Goal: Task Accomplishment & Management: Use online tool/utility

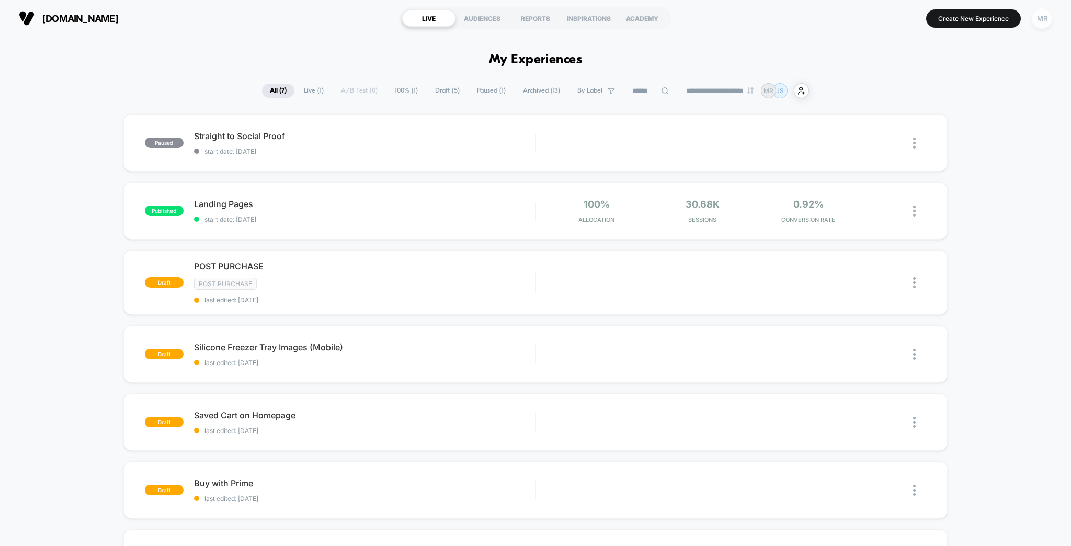
click at [1036, 20] on div "MR" at bounding box center [1042, 18] width 20 height 20
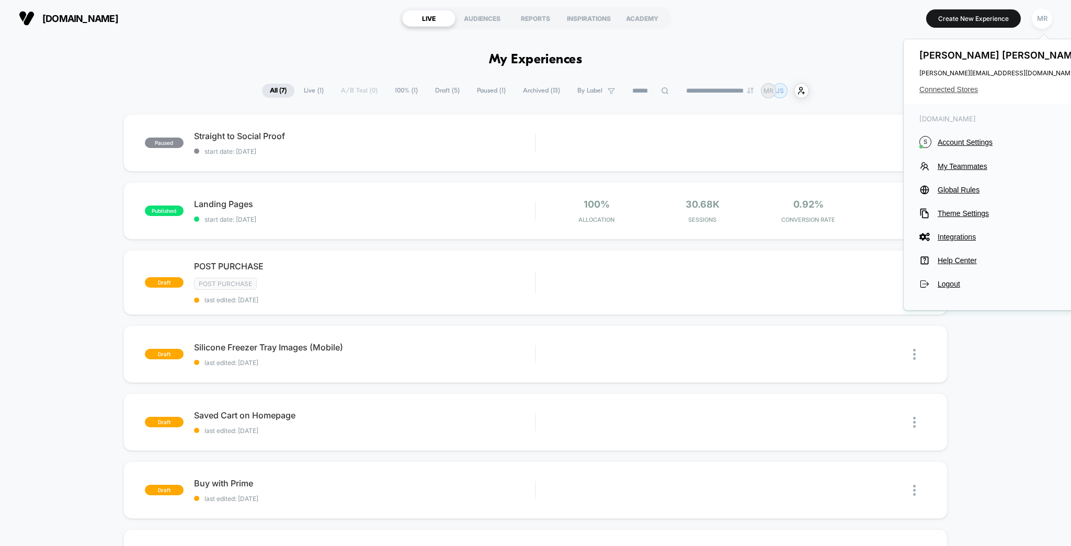
click at [975, 87] on span "Connected Stores" at bounding box center [1001, 89] width 165 height 8
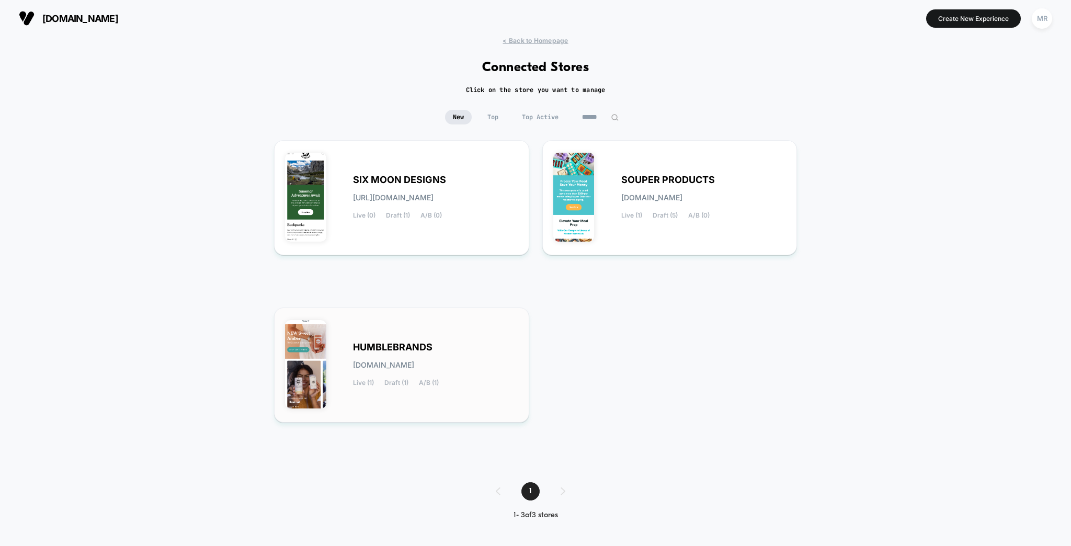
click at [410, 337] on div "HUMBLEBRANDS [DOMAIN_NAME] Live (1) Draft (1) A/B (1)" at bounding box center [401, 364] width 233 height 93
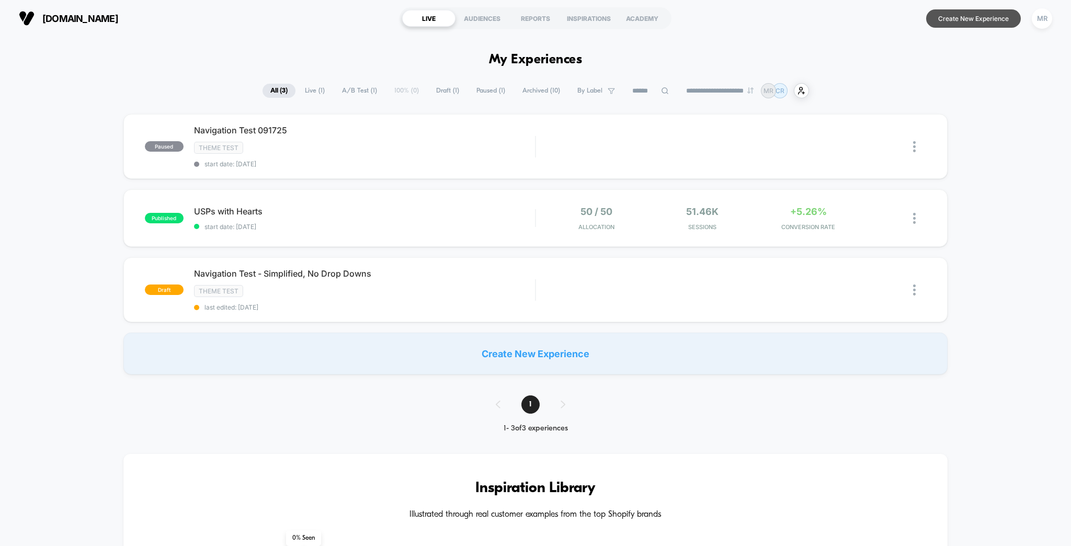
click at [942, 20] on button "Create New Experience" at bounding box center [973, 18] width 95 height 18
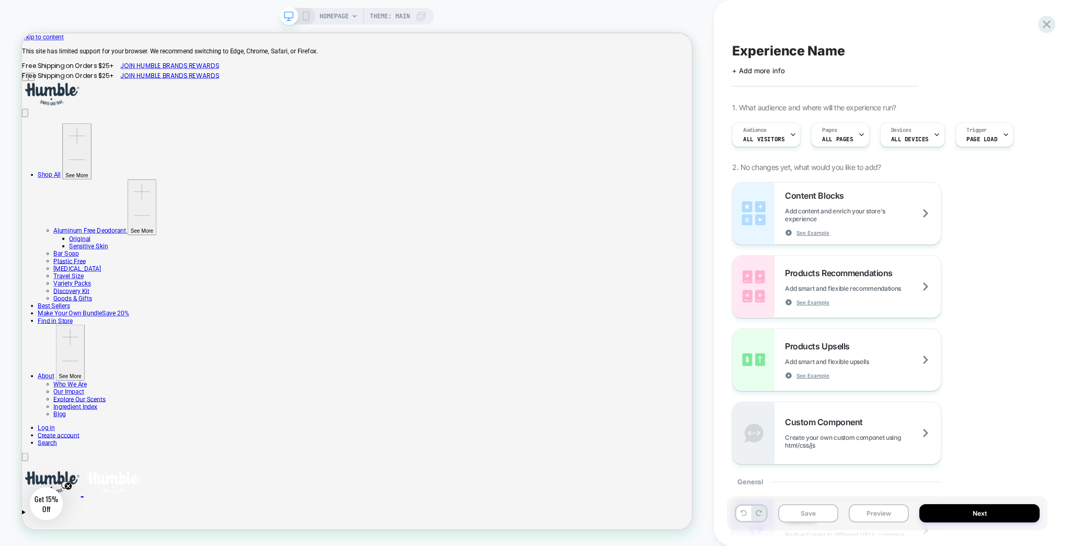
click at [755, 46] on span "Experience Name" at bounding box center [788, 51] width 112 height 16
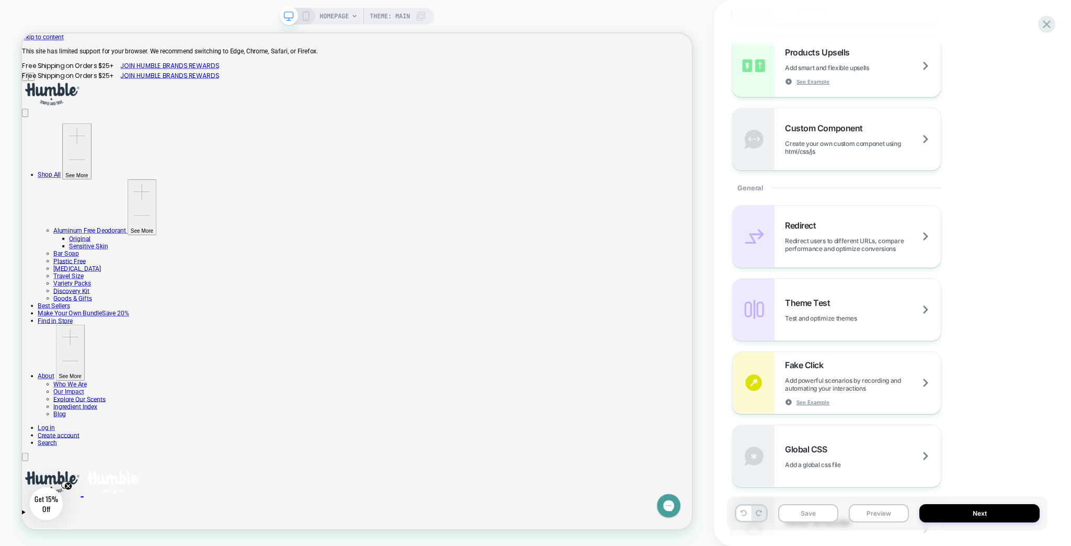
scroll to position [335, 0]
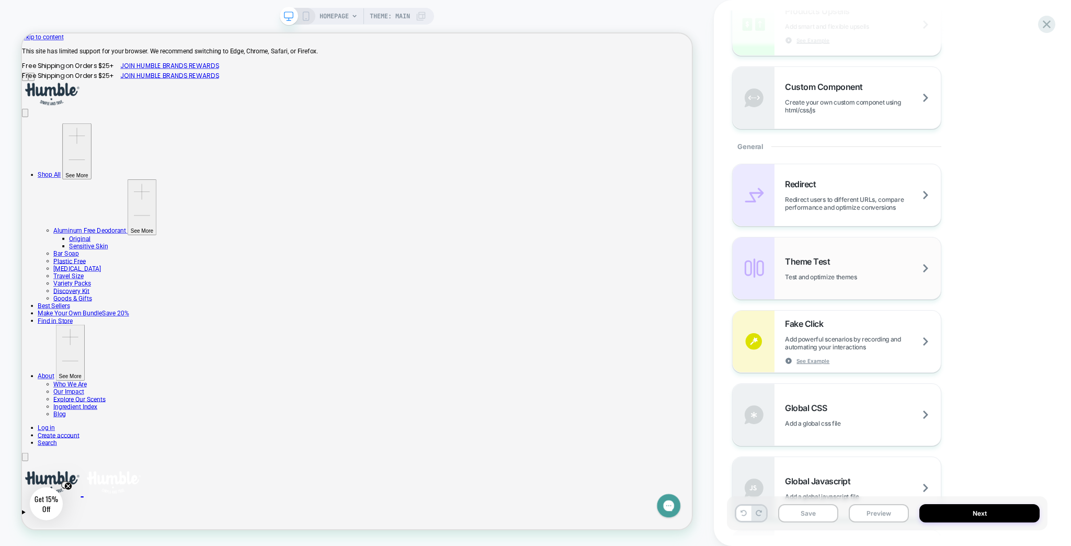
type textarea "**********"
click at [907, 256] on div "Theme Test Test and optimize themes" at bounding box center [863, 268] width 156 height 25
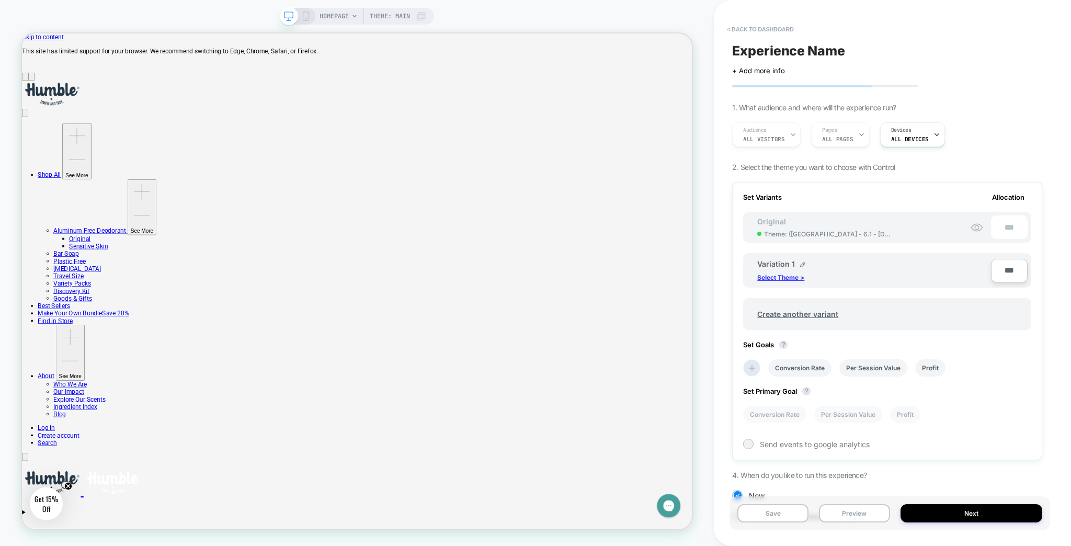
click at [793, 273] on p "Select Theme >" at bounding box center [780, 277] width 47 height 8
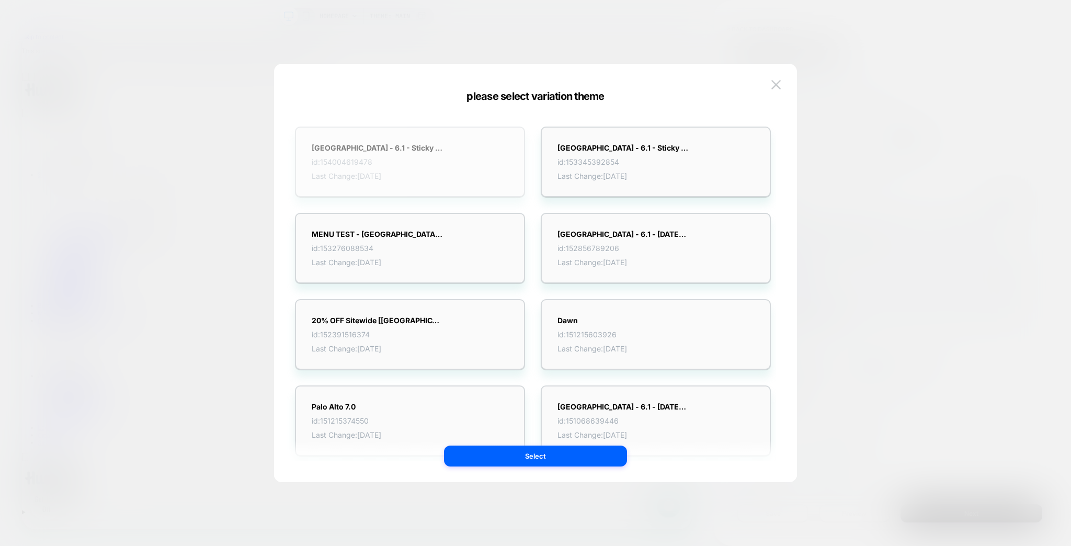
click at [436, 157] on div "[GEOGRAPHIC_DATA] - 6.1 - Sticky Cart Test id: 154004619478 Last Change: [DATE]" at bounding box center [410, 162] width 230 height 71
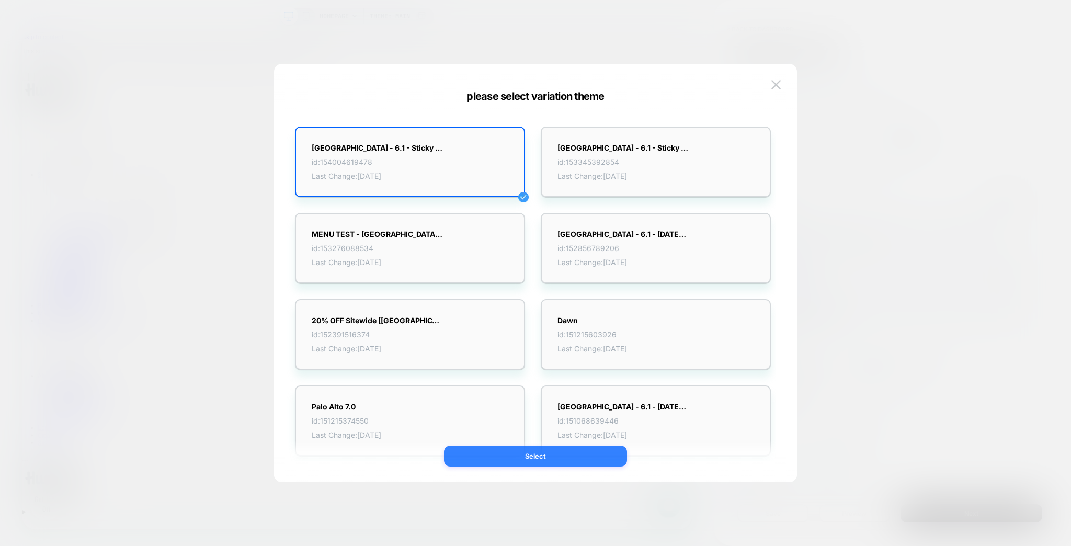
click at [544, 459] on button "Select" at bounding box center [535, 455] width 183 height 21
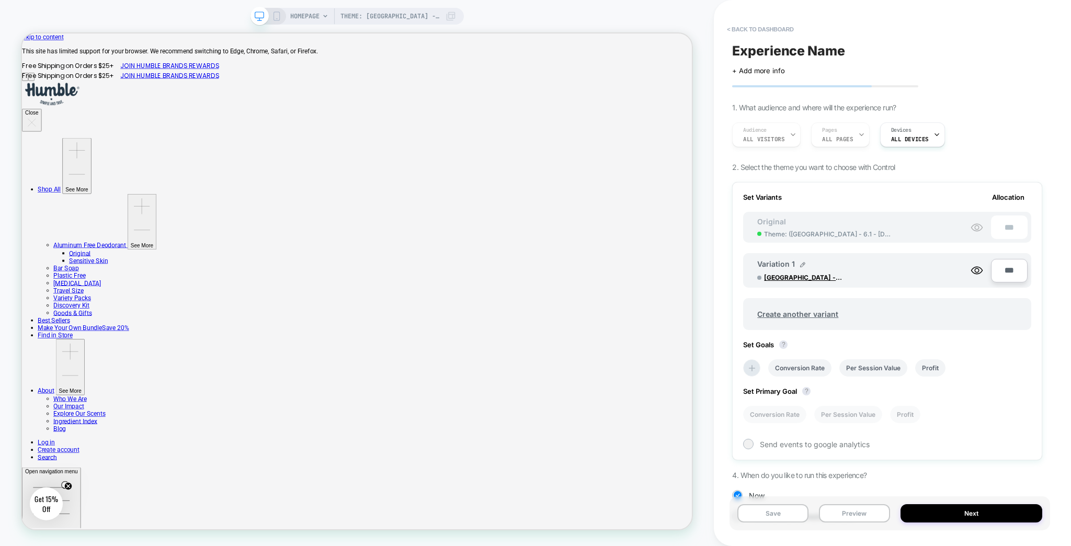
scroll to position [0, 0]
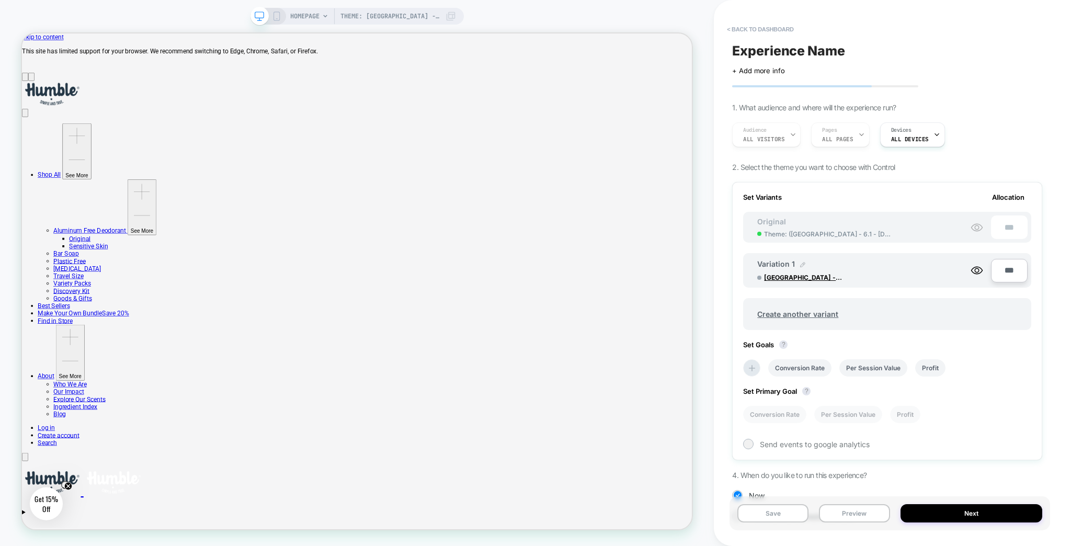
click at [800, 262] on img at bounding box center [802, 264] width 5 height 5
click at [796, 259] on input "**********" at bounding box center [795, 269] width 76 height 20
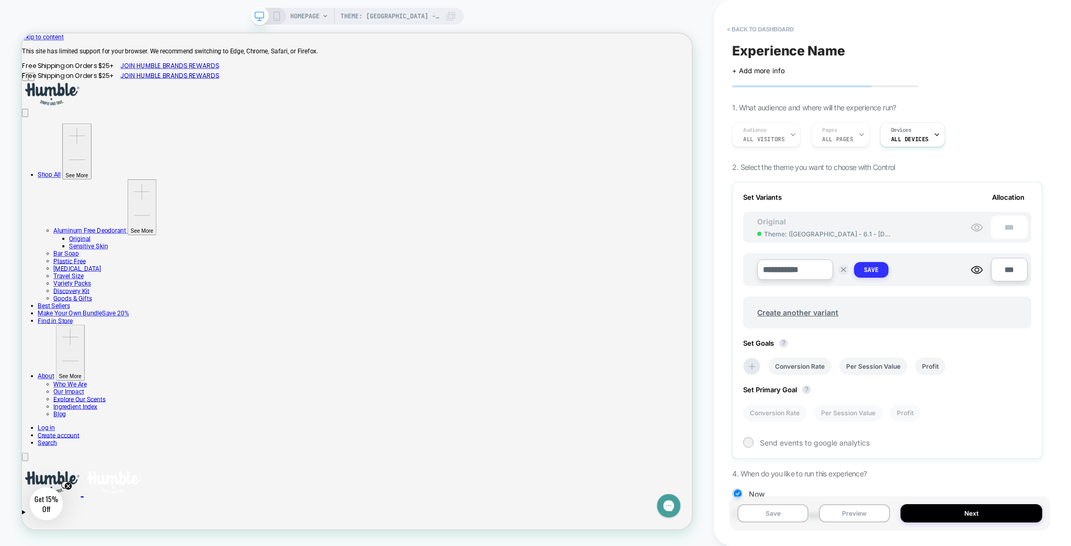
type input "**********"
click at [878, 262] on button "Save" at bounding box center [871, 270] width 35 height 16
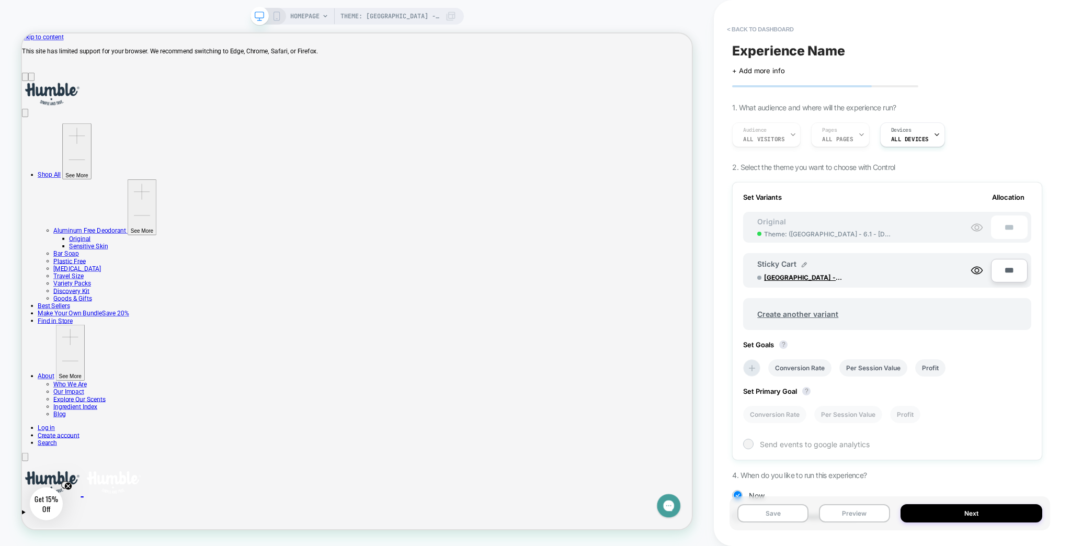
click at [786, 440] on span "Send events to google analytics" at bounding box center [815, 444] width 110 height 9
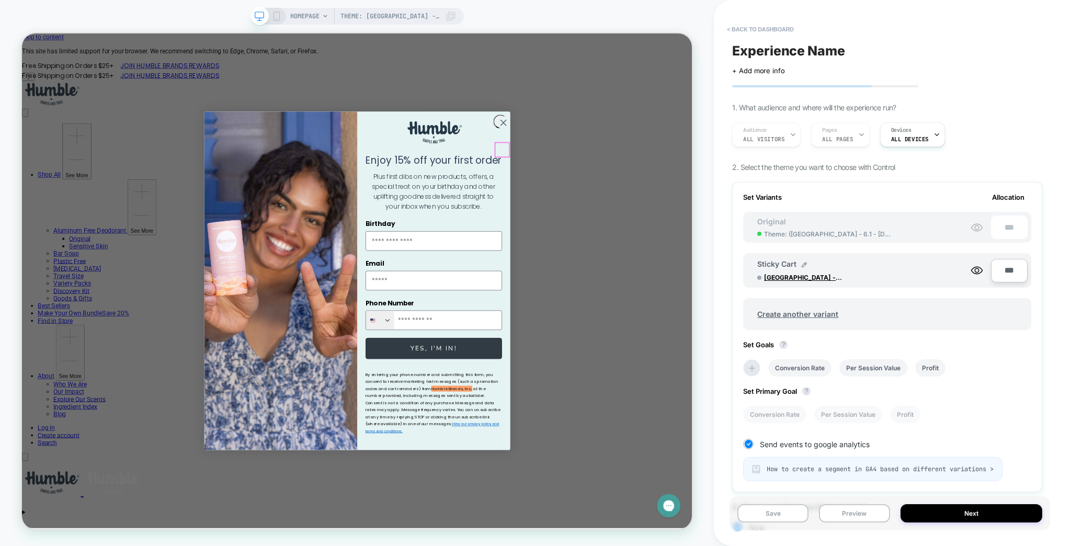
click at [660, 161] on circle "Close dialog" at bounding box center [663, 152] width 17 height 17
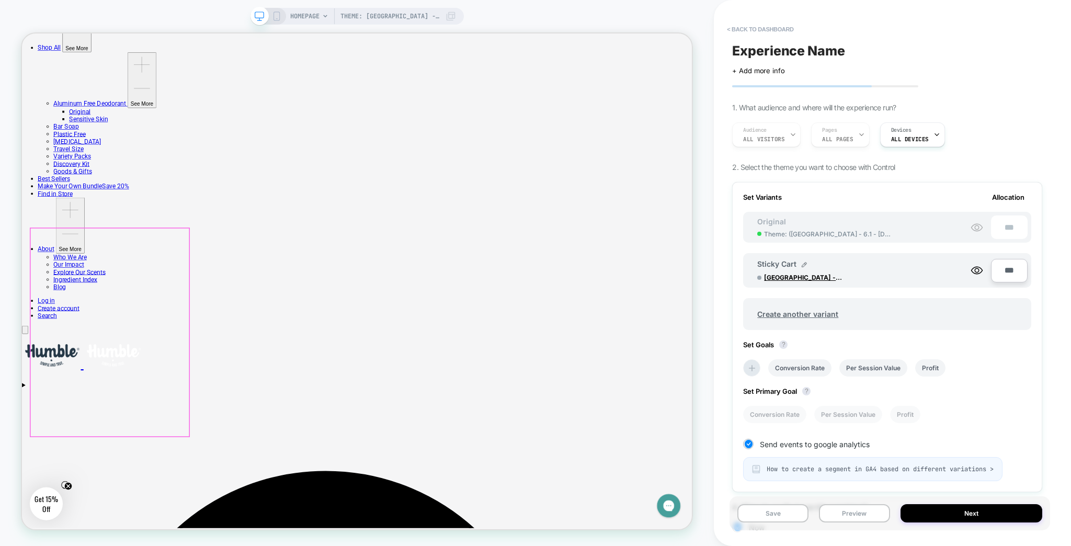
scroll to position [209, 0]
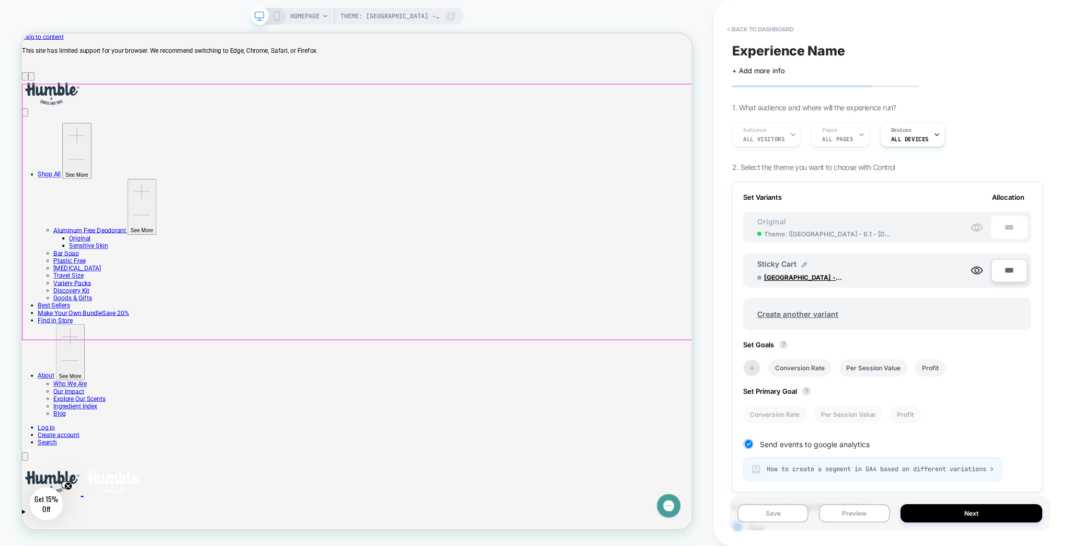
scroll to position [0, 0]
click at [319, 18] on span "HOMEPAGE" at bounding box center [304, 16] width 29 height 17
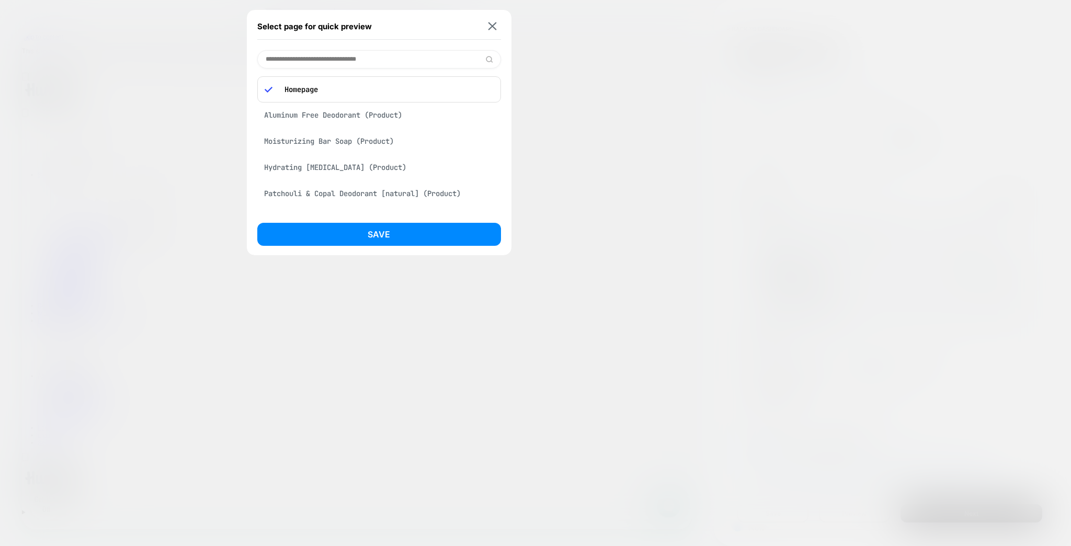
click at [330, 110] on div "Aluminum Free Deodorant (Product)" at bounding box center [379, 115] width 244 height 20
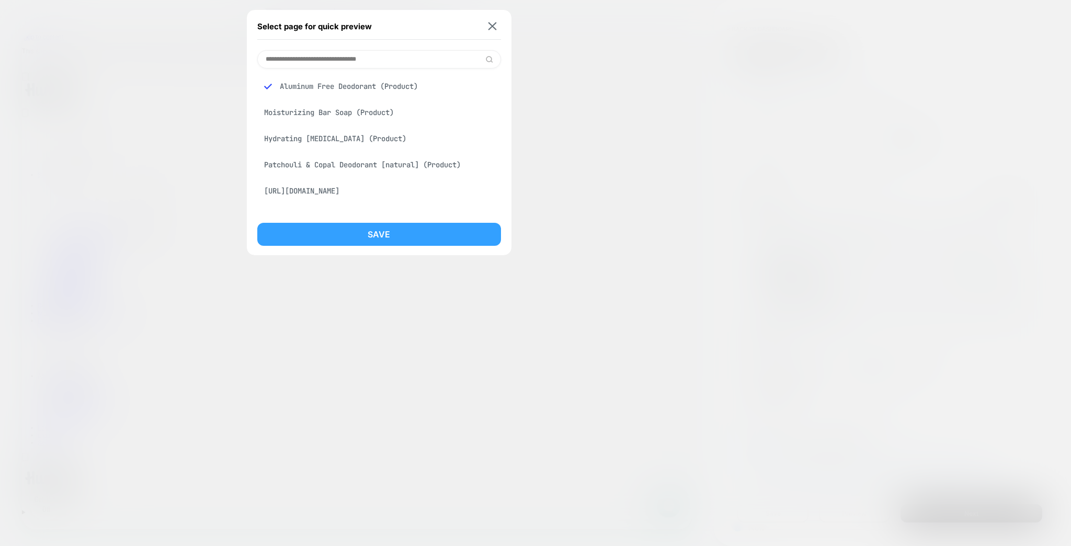
click at [373, 232] on button "Save" at bounding box center [379, 234] width 244 height 23
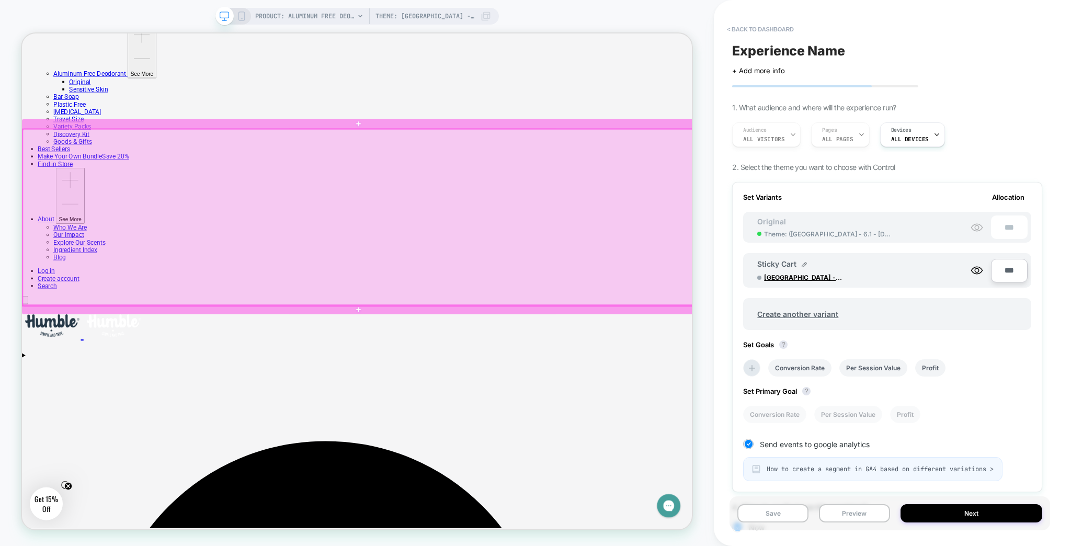
scroll to position [167, 0]
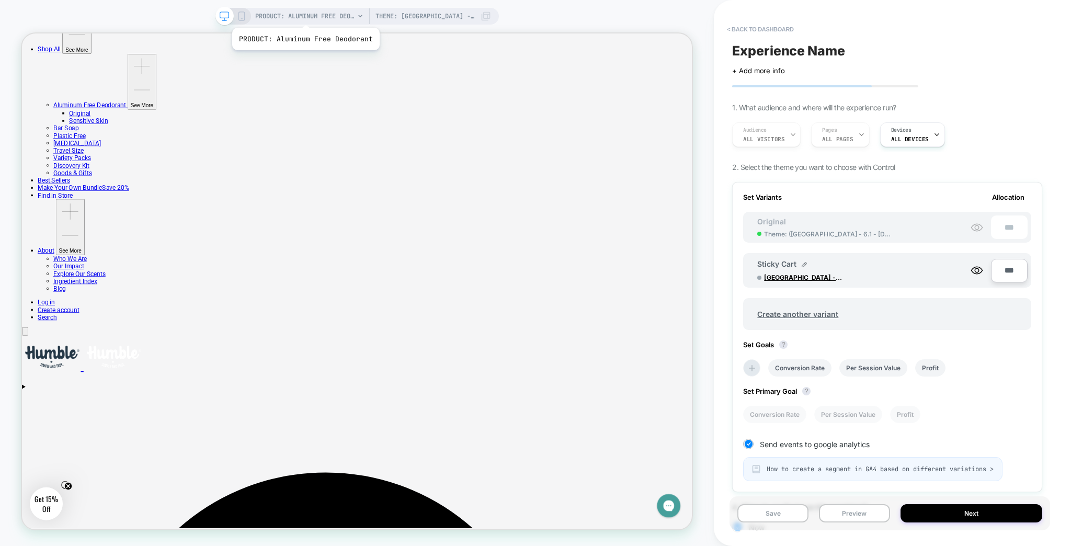
click at [304, 15] on span "PRODUCT: Aluminum Free Deodorant" at bounding box center [304, 16] width 99 height 17
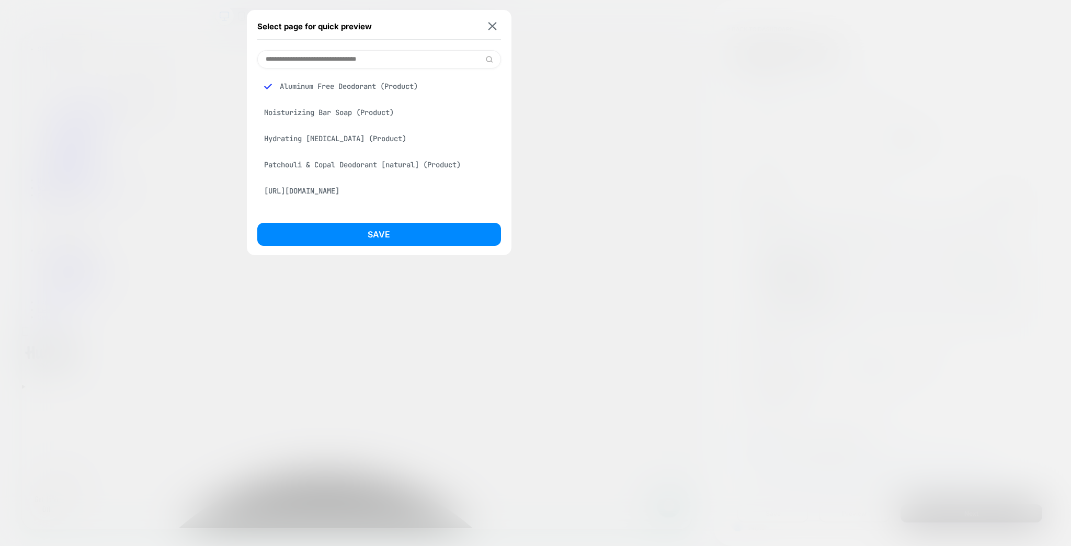
click at [311, 106] on div "Moisturizing Bar Soap (Product)" at bounding box center [379, 112] width 244 height 20
click at [352, 227] on button "Save" at bounding box center [379, 234] width 244 height 23
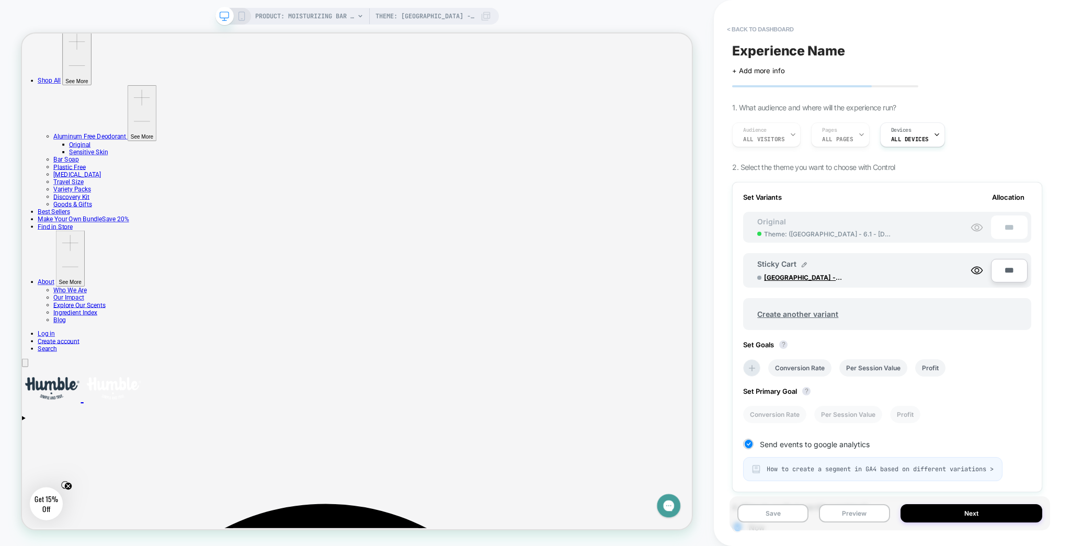
scroll to position [0, 0]
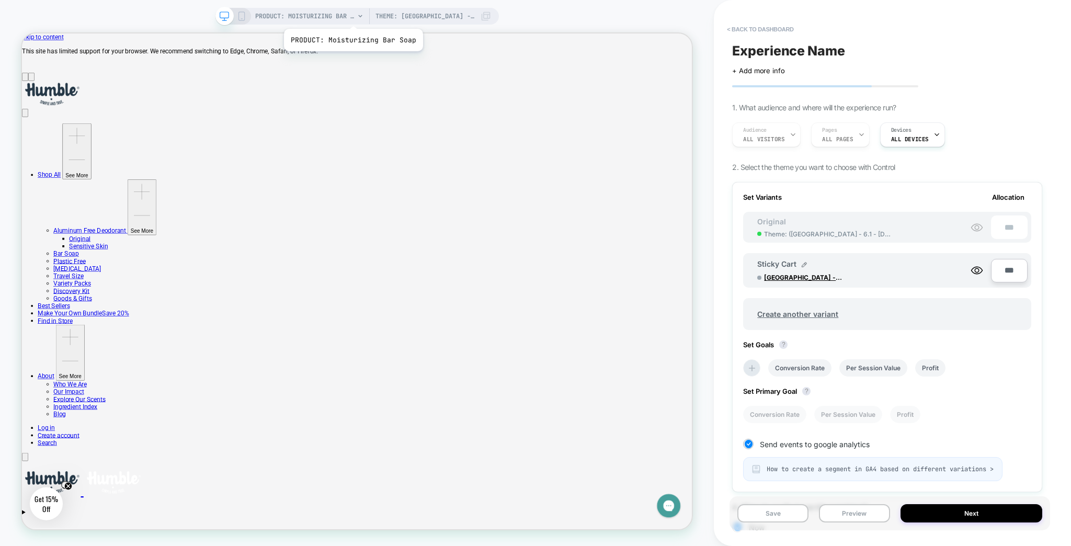
click at [351, 16] on span "PRODUCT: Moisturizing Bar Soap" at bounding box center [304, 16] width 99 height 17
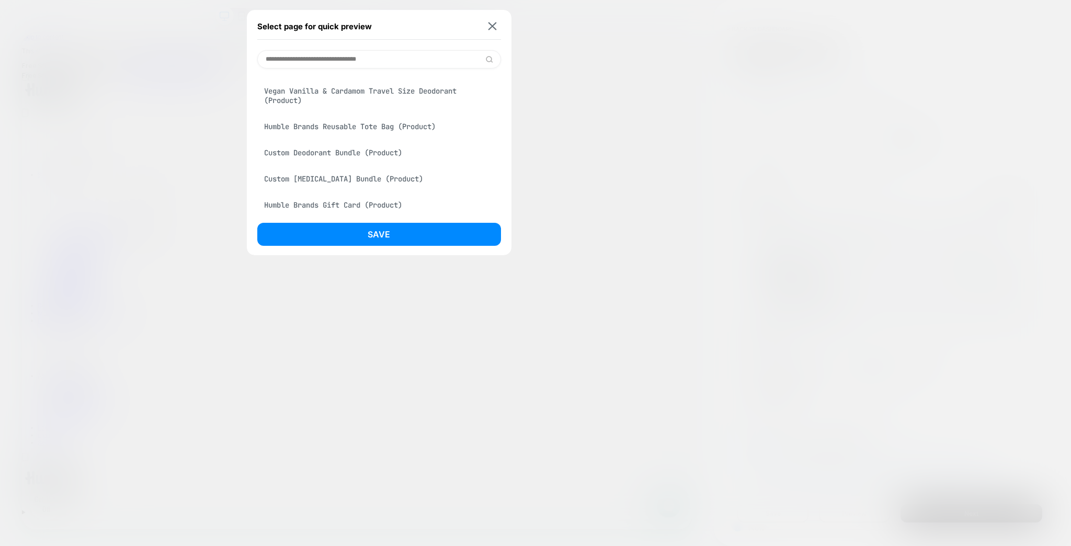
scroll to position [2526, 0]
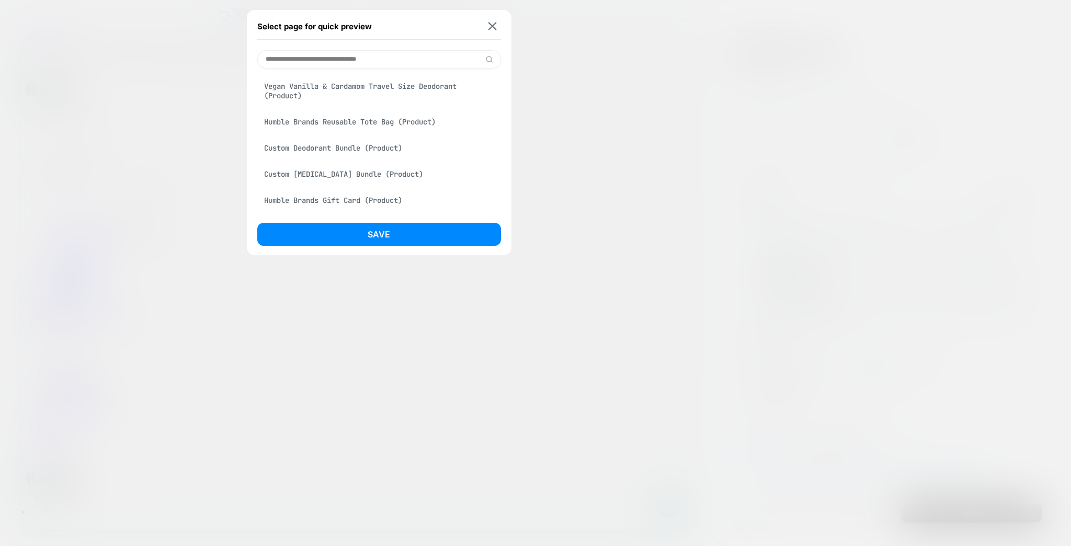
click at [392, 357] on div "7-Panel Mountain Hat [humble brands reusable tote bag copy] (Product)" at bounding box center [379, 371] width 244 height 29
click at [395, 235] on button "Save" at bounding box center [379, 234] width 244 height 23
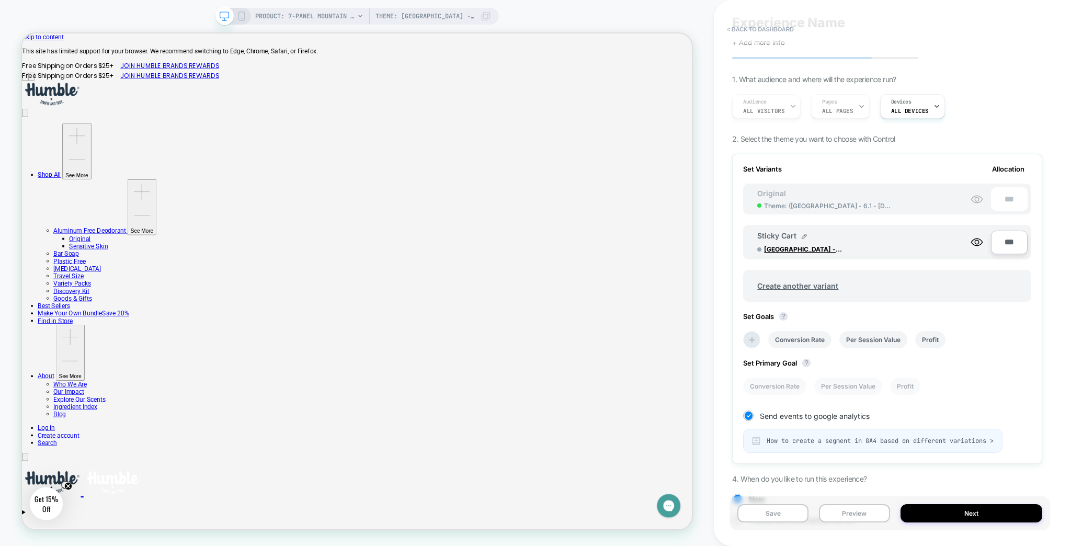
scroll to position [32, 0]
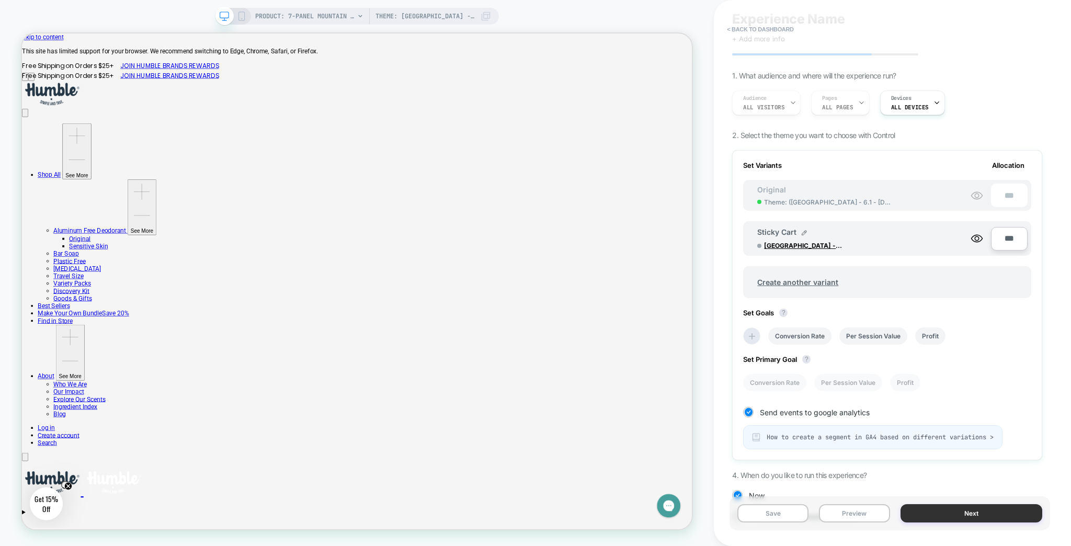
click at [973, 512] on button "Next" at bounding box center [971, 513] width 142 height 18
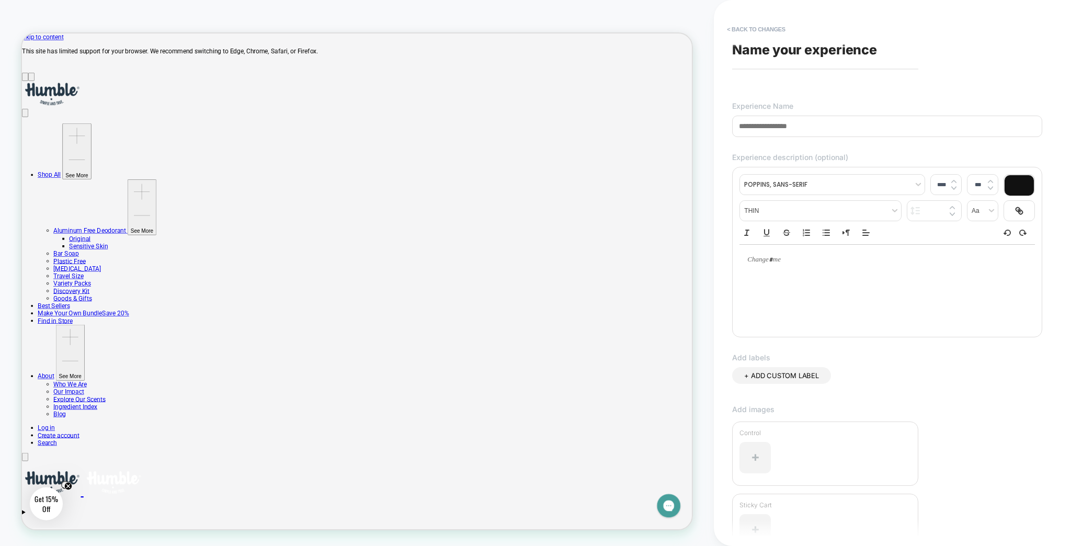
click at [757, 54] on span "Name your experience" at bounding box center [804, 50] width 145 height 16
click at [757, 49] on span "Name your experience" at bounding box center [804, 50] width 145 height 16
click at [767, 120] on input at bounding box center [887, 126] width 310 height 21
click at [762, 30] on button "< Back to changes" at bounding box center [755, 29] width 69 height 17
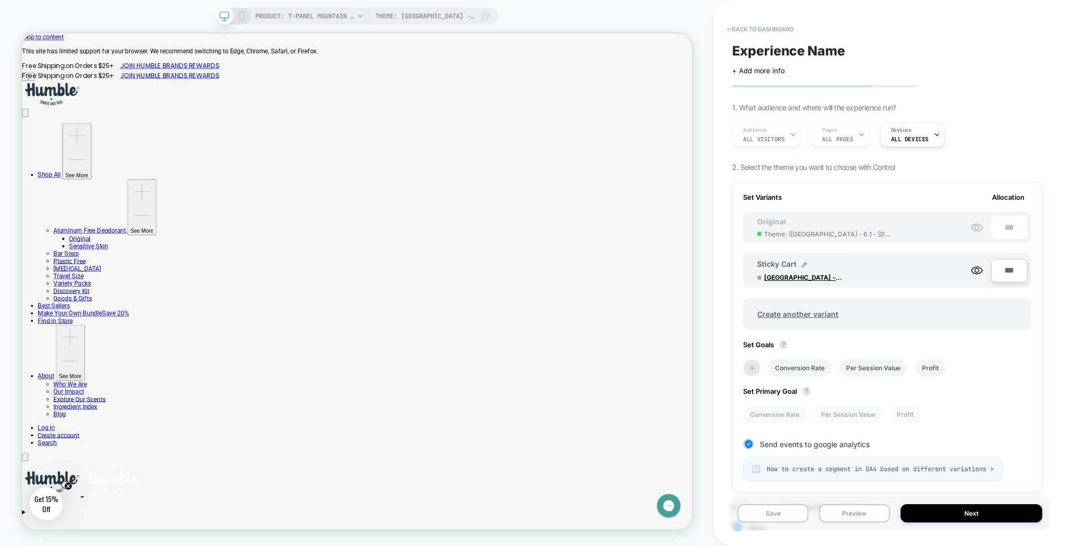
click at [766, 50] on span "Experience Name" at bounding box center [788, 51] width 112 height 16
type textarea "**********"
click at [847, 45] on icon at bounding box center [845, 50] width 13 height 13
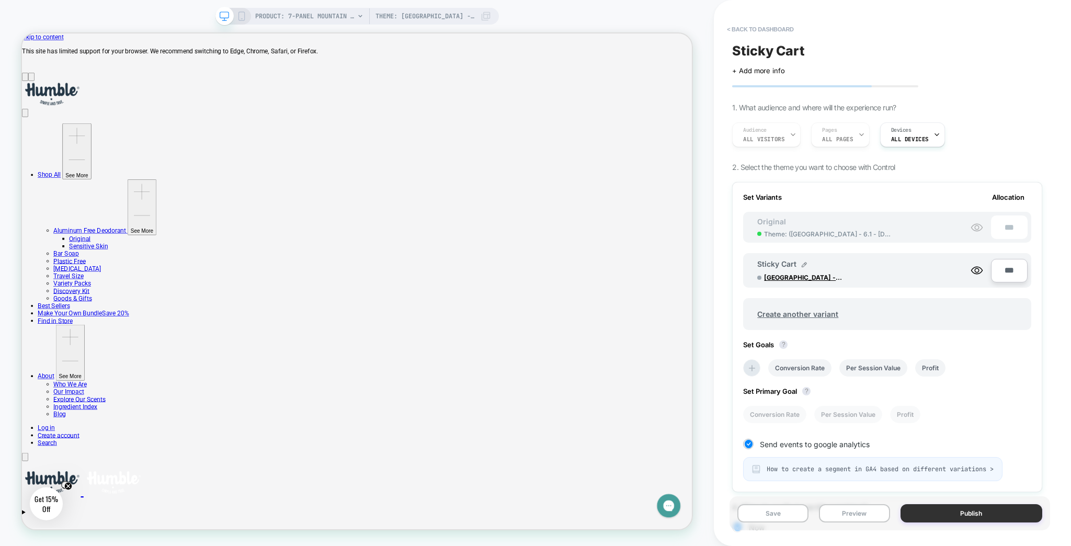
click at [947, 517] on button "Publish" at bounding box center [971, 513] width 142 height 18
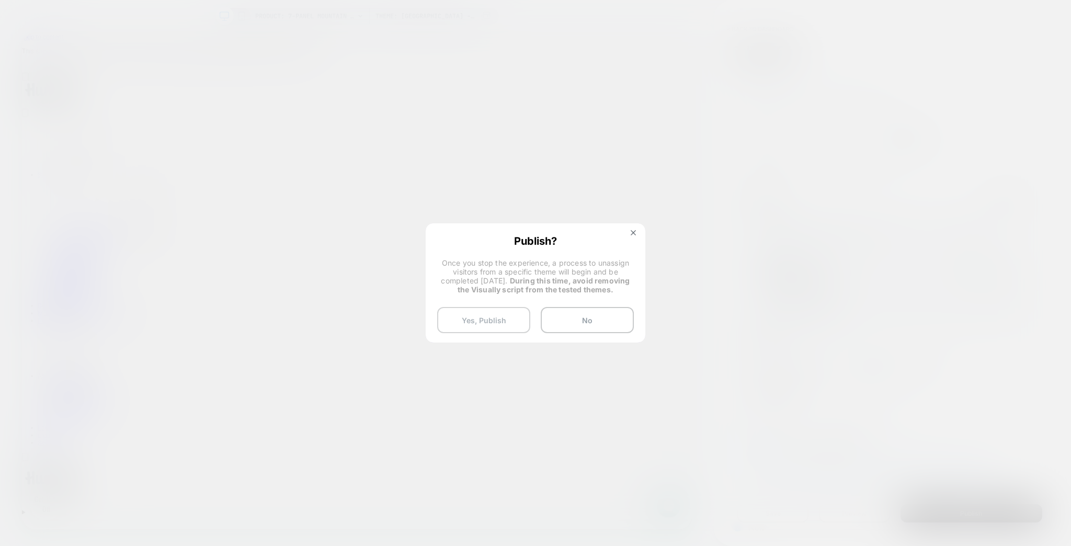
click at [511, 311] on button "Yes, Publish" at bounding box center [483, 320] width 93 height 26
